Goal: Find specific page/section: Find specific page/section

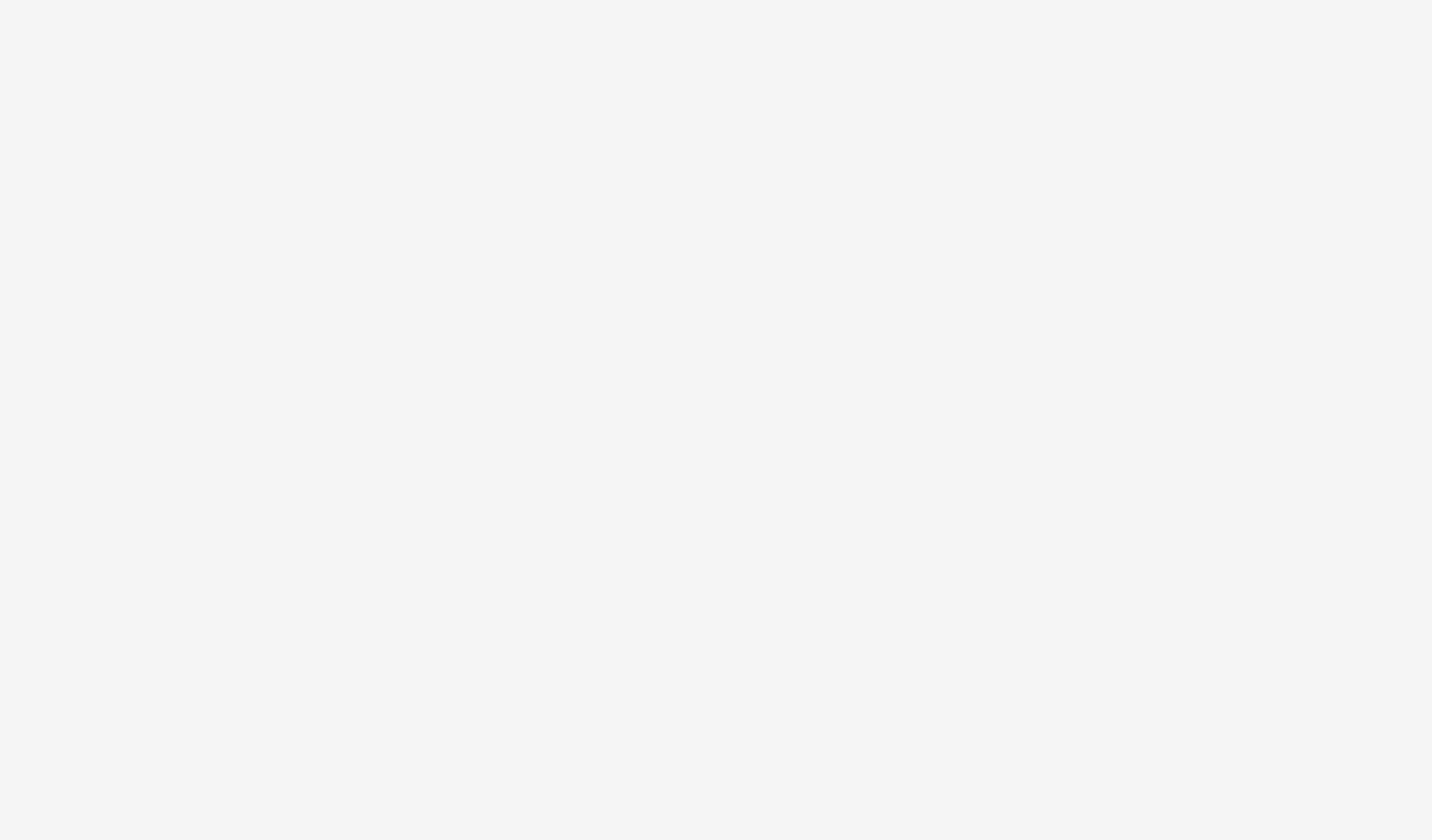
select select "2fc77e36-bb93-4aa3-9dff-dcb08e02eac6"
select select "2405a9d4-3350-4458-8d06-44f78962fa76"
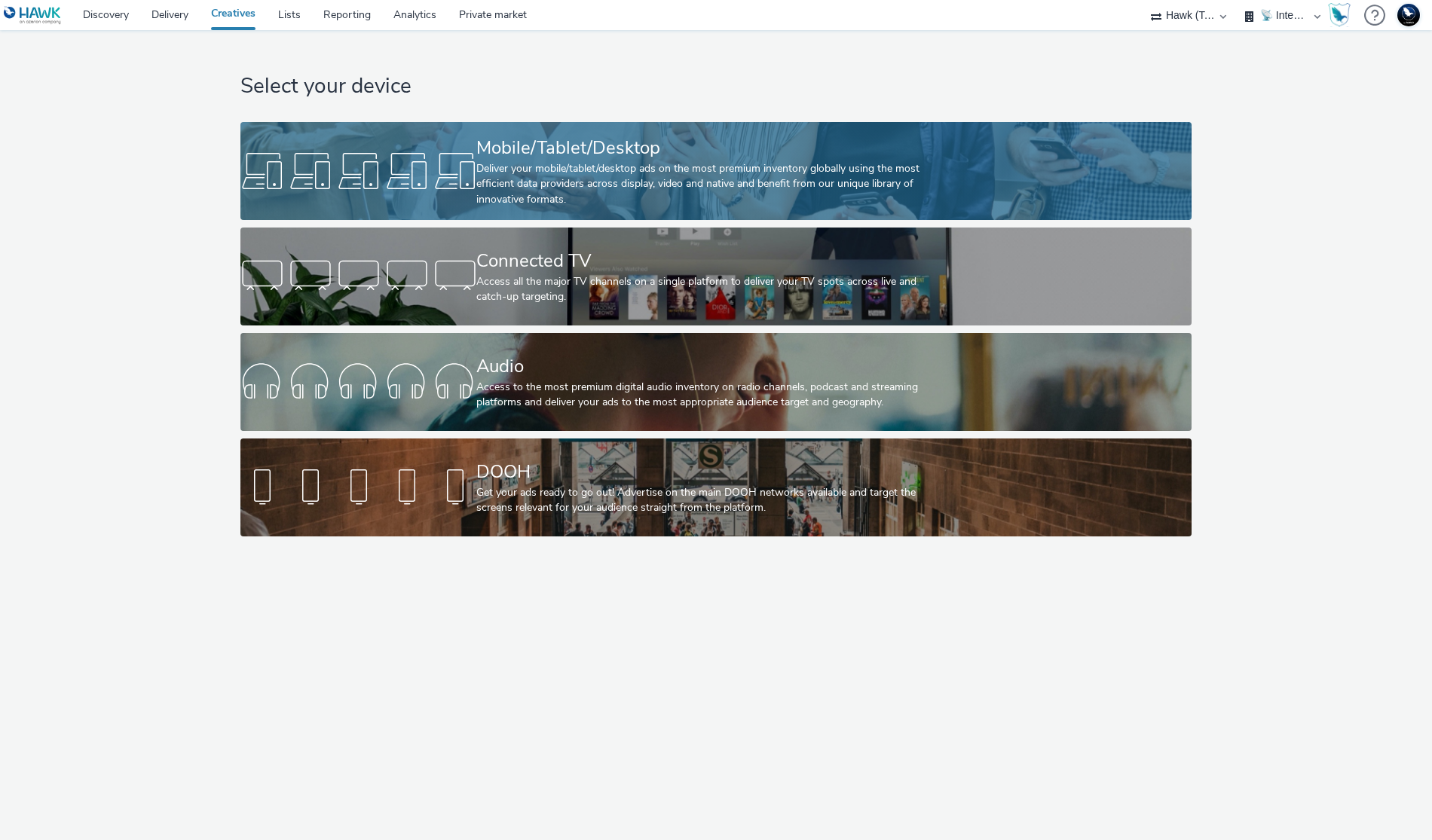
click at [519, 147] on div "Mobile/Tablet/Desktop" at bounding box center [712, 148] width 473 height 26
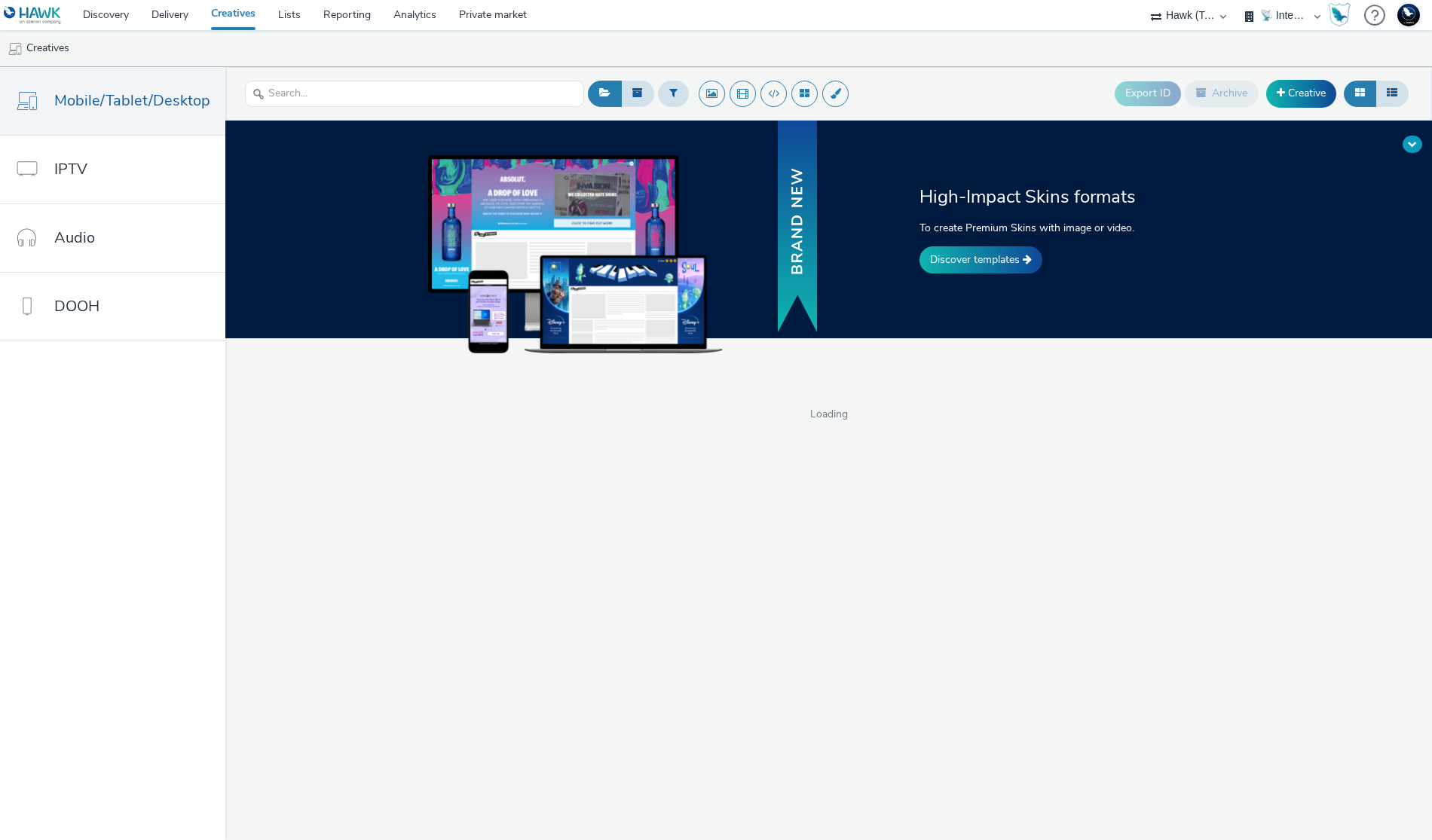
click at [1414, 152] on button at bounding box center [1413, 145] width 20 height 18
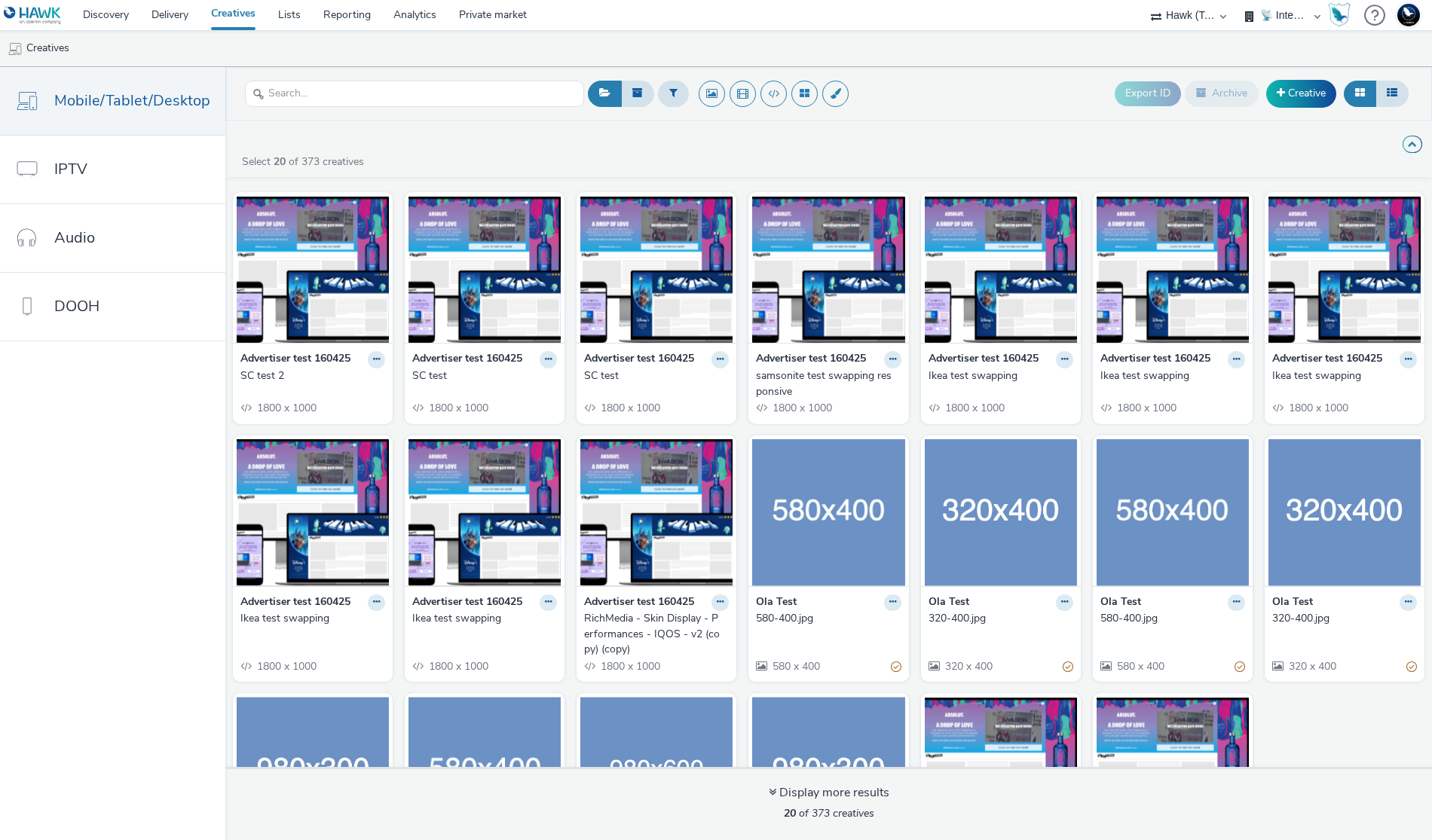
click at [394, 416] on div "Advertiser test 160425 SC test 2 1800 x 1000 Advertiser test 160425 SC test 180…" at bounding box center [829, 565] width 1207 height 762
click at [308, 320] on img at bounding box center [313, 269] width 152 height 147
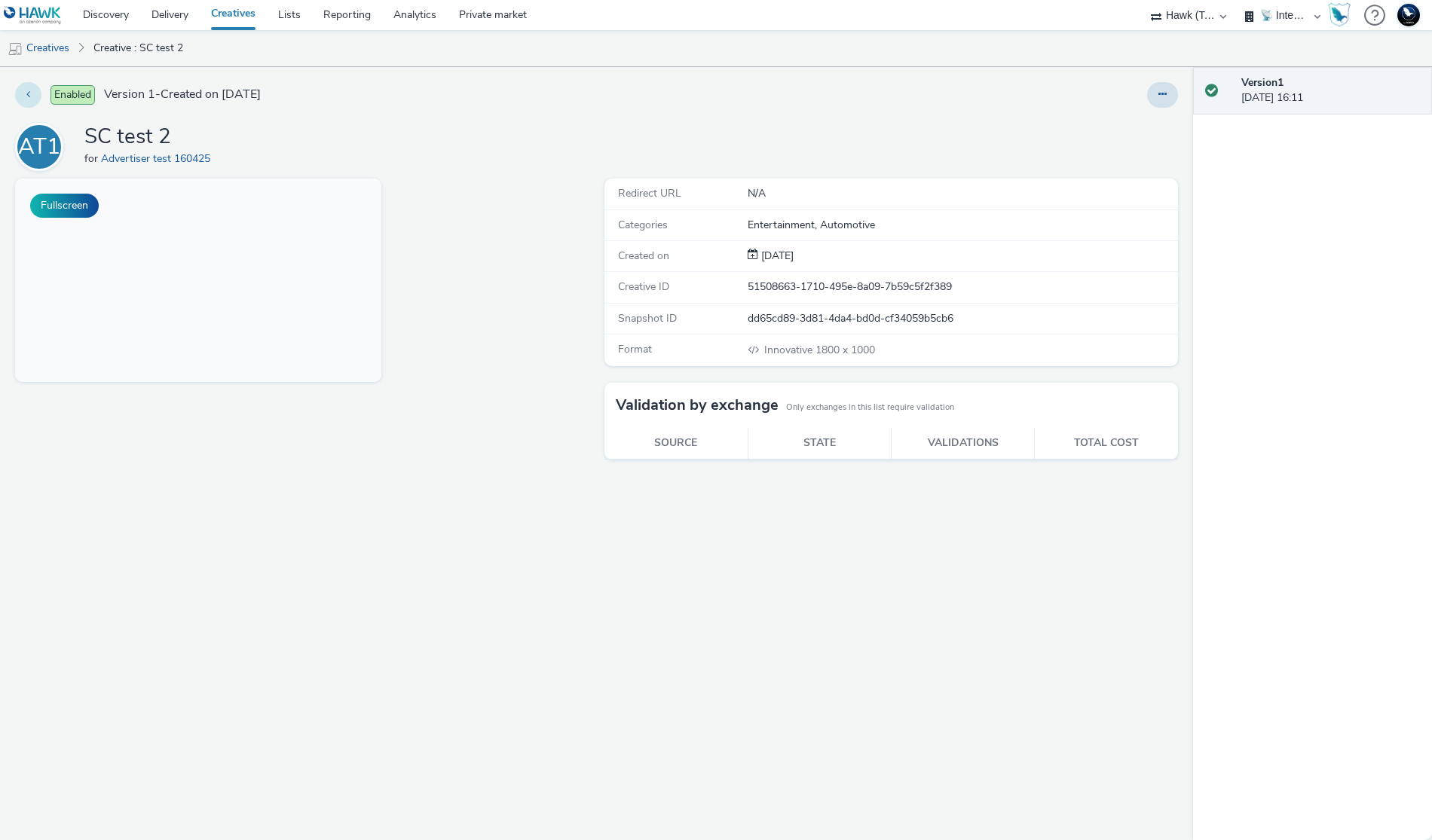
click at [22, 96] on button at bounding box center [28, 95] width 26 height 26
